Goal: Find specific page/section: Find specific page/section

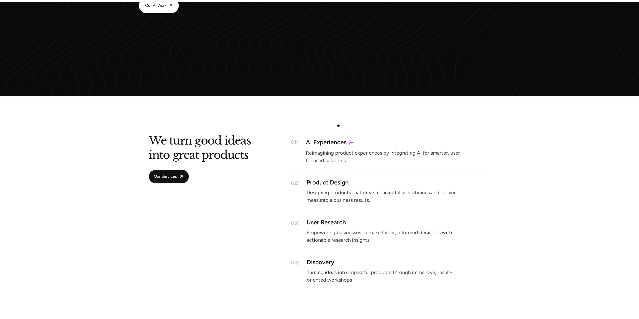
scroll to position [653, 0]
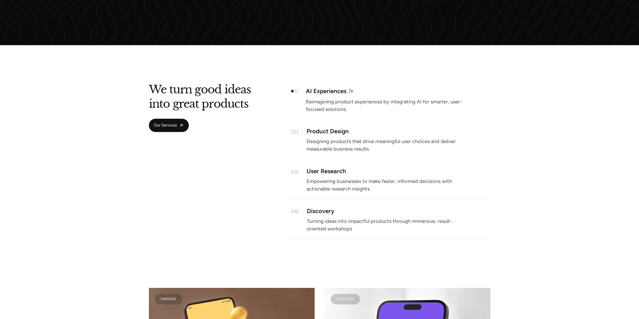
drag, startPoint x: 292, startPoint y: 91, endPoint x: 302, endPoint y: 125, distance: 34.9
click at [295, 93] on div "01/" at bounding box center [294, 90] width 7 height 5
drag, startPoint x: 302, startPoint y: 125, endPoint x: 331, endPoint y: 132, distance: 29.6
click at [324, 131] on div "02/ Product Design Designing products that drive meaningful user choices and de…" at bounding box center [390, 140] width 199 height 40
drag, startPoint x: 293, startPoint y: 170, endPoint x: 327, endPoint y: 171, distance: 34.4
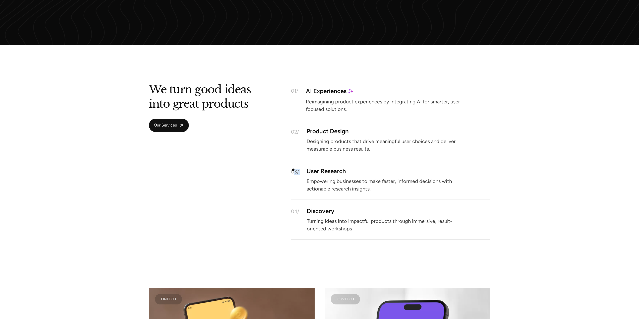
click at [308, 171] on div "03/ User Research Empowering businesses to make faster, informed decisions with…" at bounding box center [390, 180] width 199 height 40
drag, startPoint x: 340, startPoint y: 171, endPoint x: 361, endPoint y: 171, distance: 21.1
click at [352, 171] on div "User Research" at bounding box center [399, 171] width 184 height 4
click at [337, 147] on p "Designing products that drive meaningful user choices and deliver measurable bu…" at bounding box center [388, 145] width 163 height 11
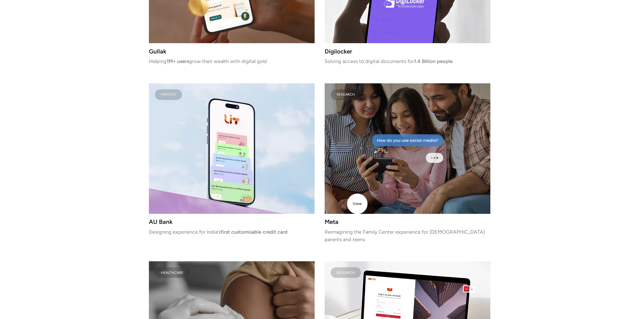
scroll to position [942, 0]
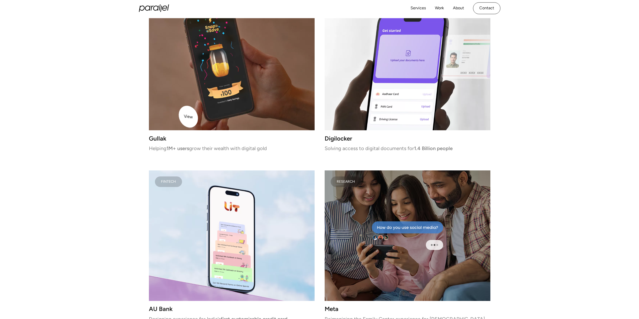
click at [180, 99] on video at bounding box center [232, 65] width 166 height 131
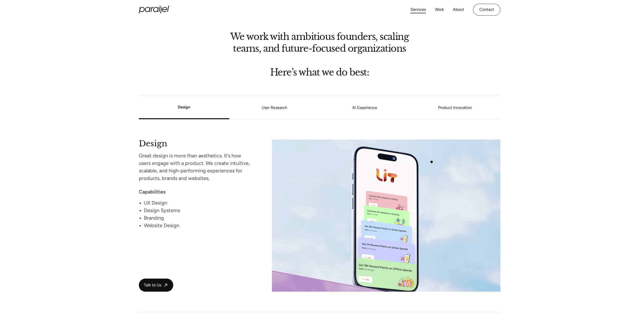
scroll to position [352, 0]
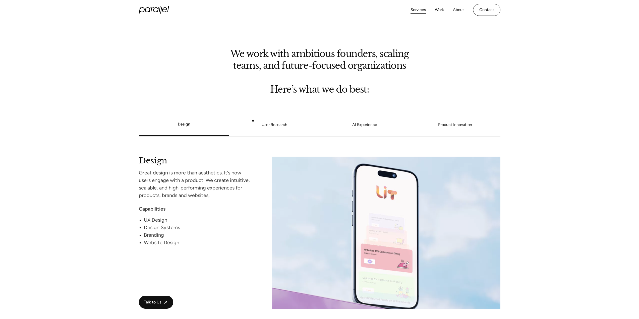
click at [269, 126] on link "User Research" at bounding box center [274, 124] width 90 height 3
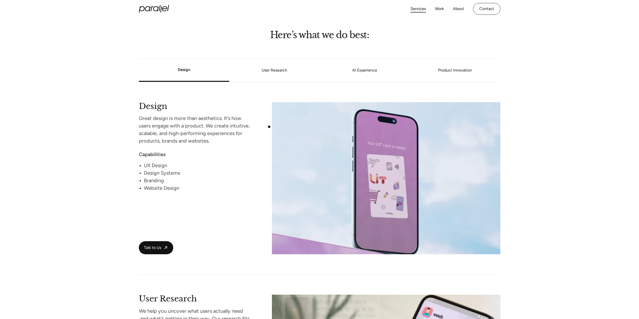
scroll to position [396, 0]
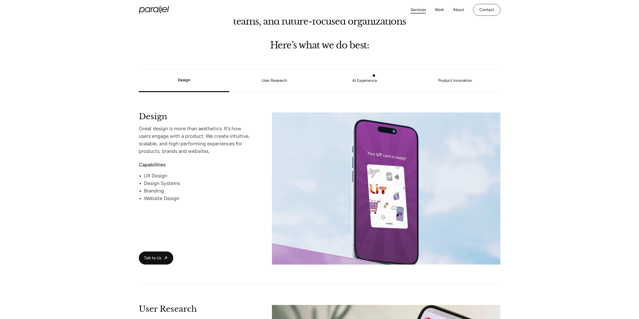
click at [376, 75] on li "AI Experience" at bounding box center [365, 80] width 90 height 19
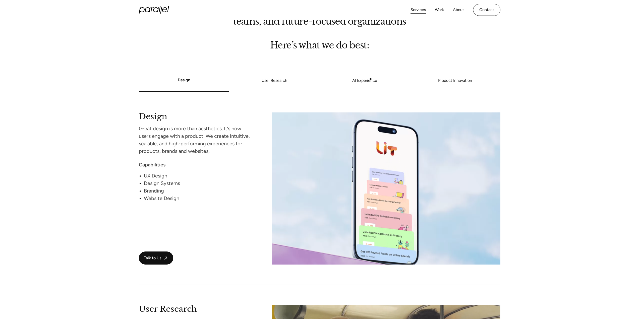
click at [367, 81] on link "AI Experience" at bounding box center [365, 80] width 90 height 3
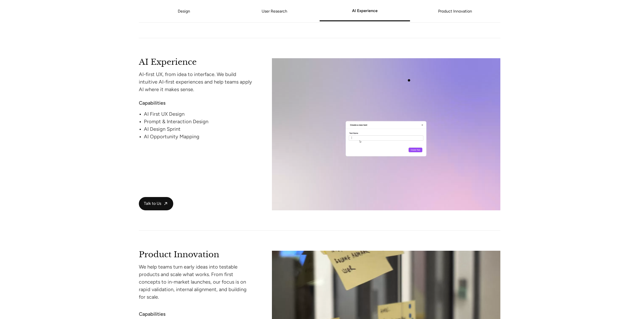
scroll to position [839, 0]
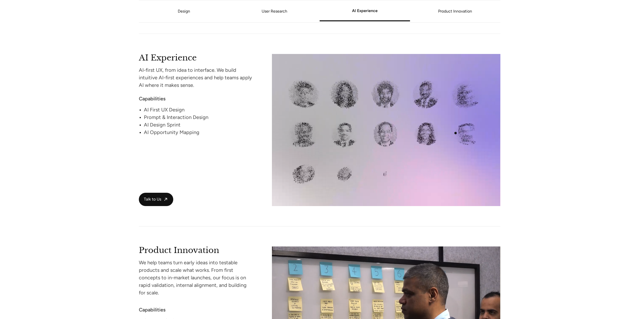
drag, startPoint x: 319, startPoint y: 122, endPoint x: 531, endPoint y: 139, distance: 212.8
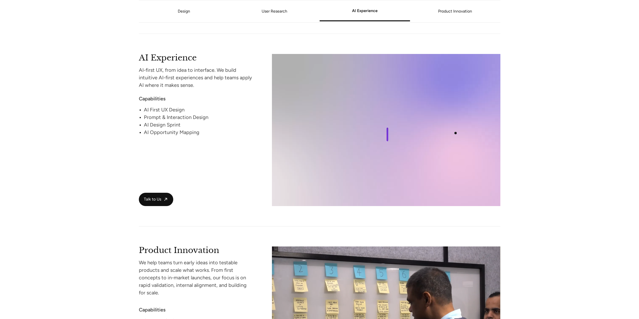
click at [531, 139] on section "Design User Research AI Experience Product Innovation Design Great design is mo…" at bounding box center [319, 31] width 639 height 834
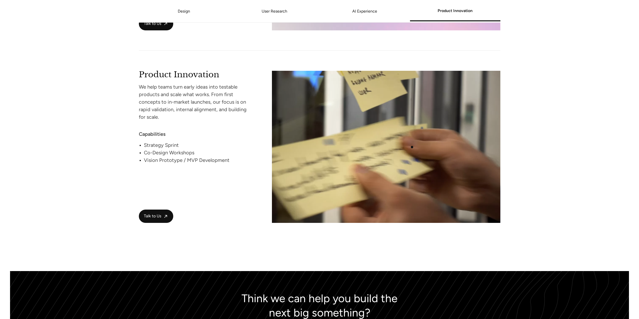
scroll to position [990, 0]
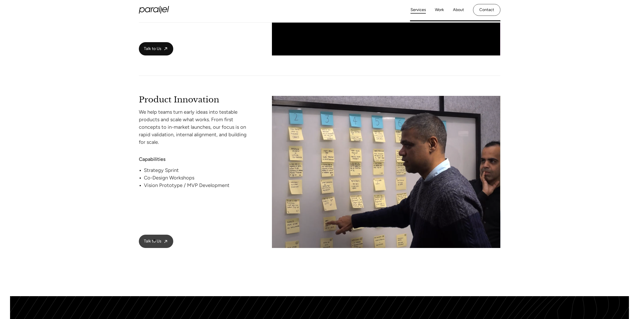
click at [153, 241] on span "Talk to Us" at bounding box center [152, 241] width 17 height 5
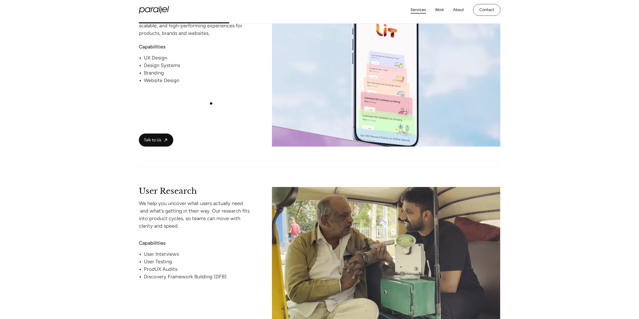
scroll to position [463, 0]
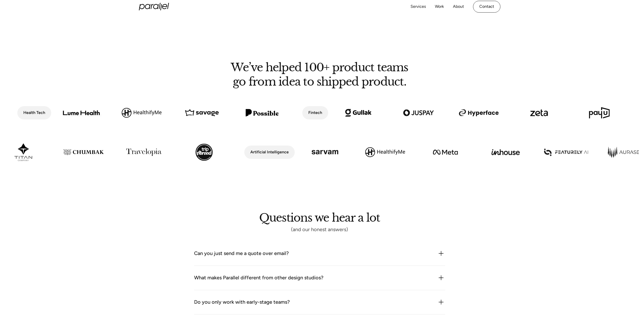
scroll to position [327, 0]
